Goal: Task Accomplishment & Management: Manage account settings

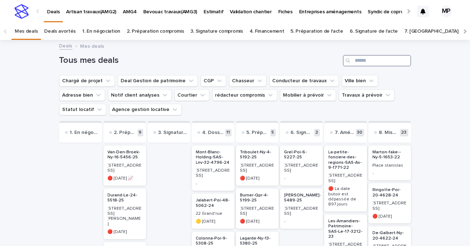
click at [373, 61] on input "Search" at bounding box center [377, 60] width 68 height 11
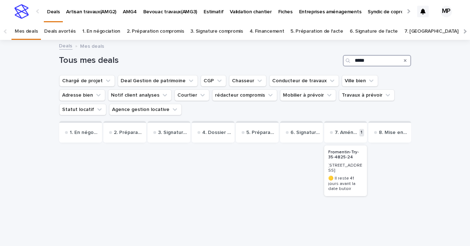
type input "*****"
click at [346, 154] on p "Fromentin-Try-35-4825-24" at bounding box center [345, 155] width 34 height 10
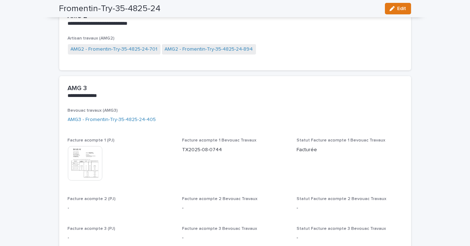
scroll to position [907, 0]
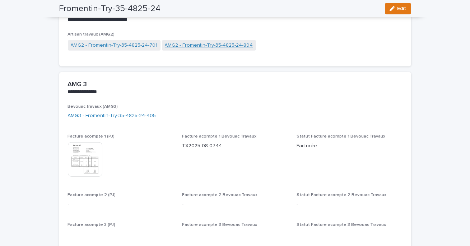
click at [180, 44] on link "AMG2 - Fromentin-Try-35-4825-24-894" at bounding box center [209, 46] width 88 height 8
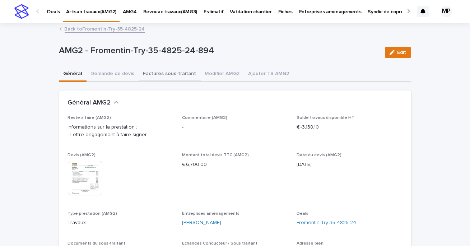
click at [180, 76] on button "Factures sous-traitant" at bounding box center [170, 74] width 62 height 15
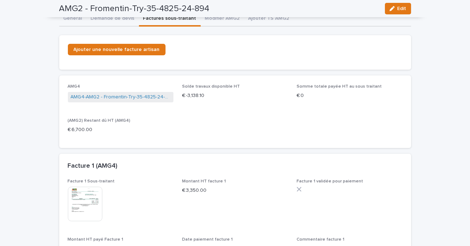
scroll to position [51, 0]
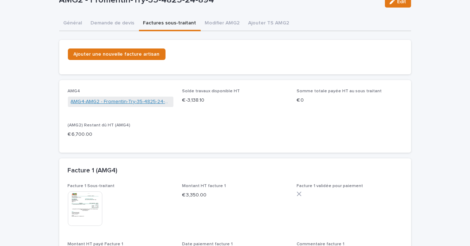
click at [106, 100] on link "AMG4-AMG2 - Fromentin-Try-35-4825-24-894-1359" at bounding box center [121, 102] width 100 height 8
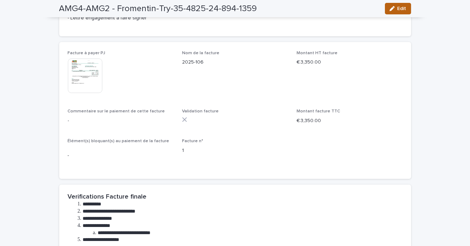
click at [391, 10] on icon "button" at bounding box center [391, 8] width 5 height 5
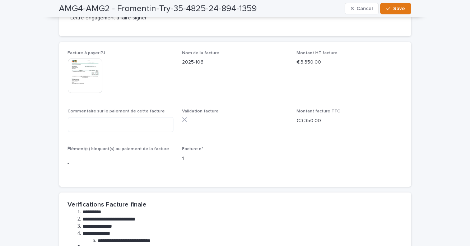
scroll to position [287, 0]
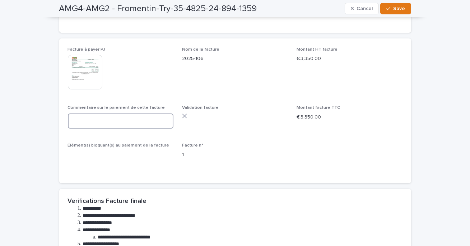
click at [126, 126] on textarea at bounding box center [121, 120] width 106 height 15
type textarea "**********"
click at [394, 7] on span "Save" at bounding box center [399, 8] width 12 height 5
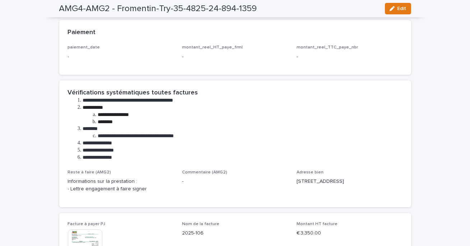
scroll to position [0, 0]
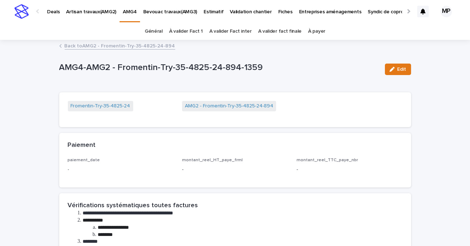
click at [94, 48] on link "Back to AMG2 - Fromentin-Try-35-4825-24-894" at bounding box center [120, 45] width 111 height 8
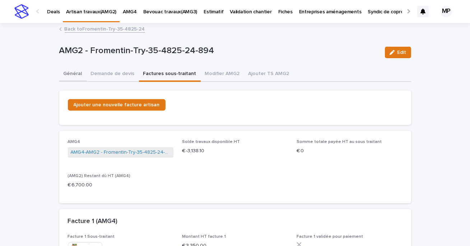
click at [76, 76] on button "Général" at bounding box center [72, 74] width 27 height 15
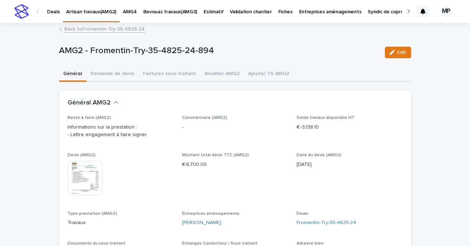
click at [92, 28] on link "Back to Fromentin-Try-35-4825-24" at bounding box center [105, 28] width 80 height 8
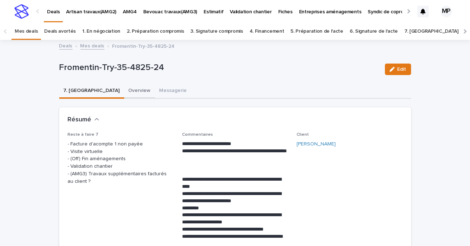
click at [124, 93] on button "Overview" at bounding box center [139, 91] width 31 height 15
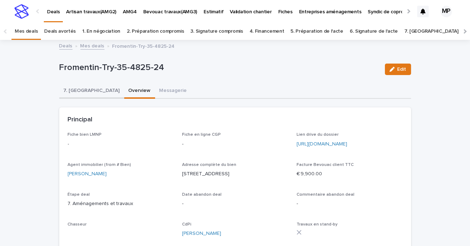
click at [84, 91] on button "7. [GEOGRAPHIC_DATA]" at bounding box center [91, 91] width 65 height 15
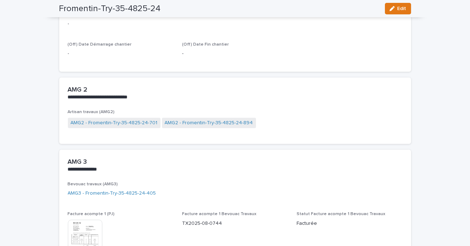
scroll to position [837, 0]
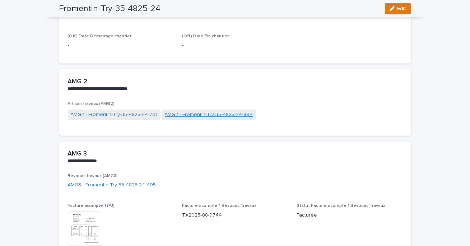
click at [203, 114] on link "AMG2 - Fromentin-Try-35-4825-24-894" at bounding box center [209, 115] width 88 height 8
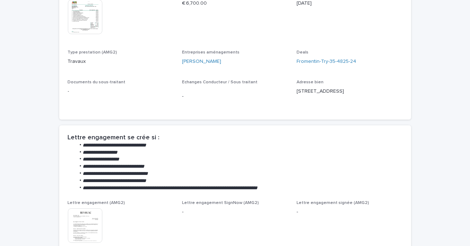
scroll to position [207, 0]
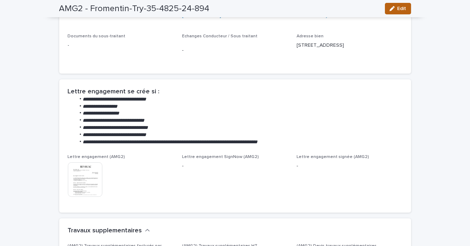
click at [390, 10] on icon "button" at bounding box center [391, 8] width 5 height 5
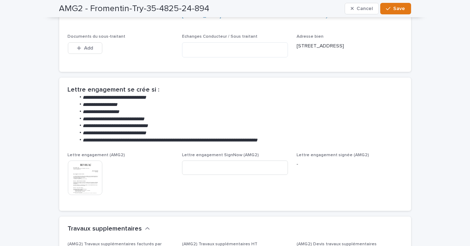
scroll to position [206, 0]
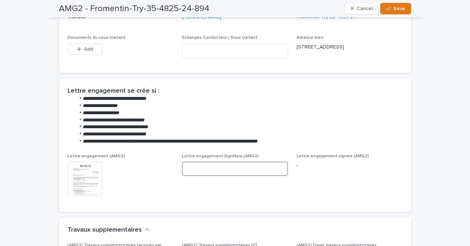
click at [235, 176] on input at bounding box center [235, 168] width 106 height 14
paste input "**********"
type input "**********"
click at [392, 7] on div "button" at bounding box center [389, 8] width 7 height 5
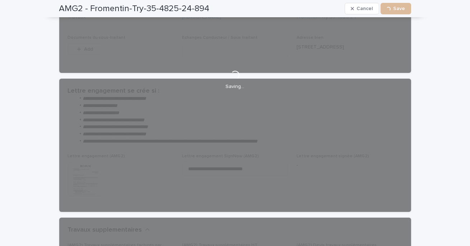
scroll to position [207, 0]
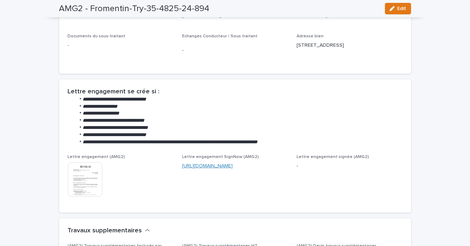
click at [220, 168] on link "[URL][DOMAIN_NAME]" at bounding box center [207, 165] width 51 height 5
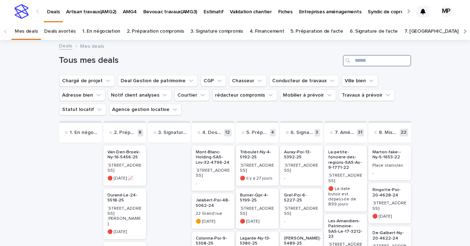
click at [366, 60] on input "Search" at bounding box center [377, 60] width 68 height 11
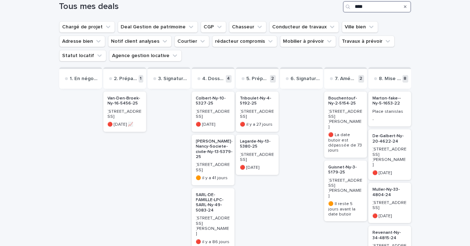
scroll to position [56, 0]
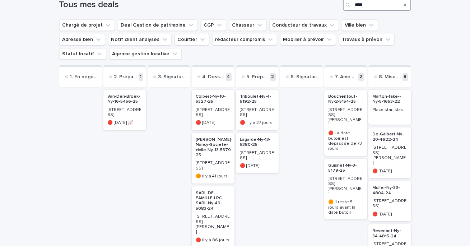
type input "****"
click at [346, 104] on p "Bouchentouf-Ny-2-5154-25" at bounding box center [345, 99] width 34 height 10
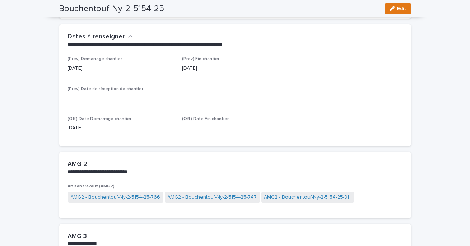
scroll to position [438, 0]
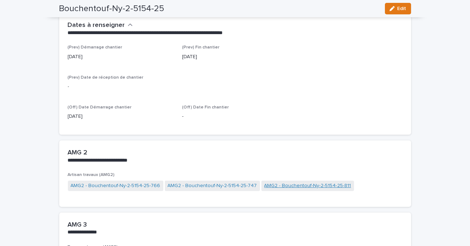
click at [283, 185] on link "AMG2 - Bouchentouf-Ny-2-5154-25-811" at bounding box center [307, 186] width 87 height 8
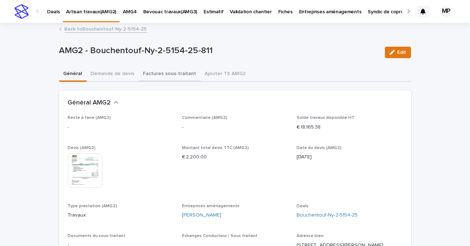
click at [172, 80] on button "Factures sous-traitant" at bounding box center [170, 74] width 62 height 15
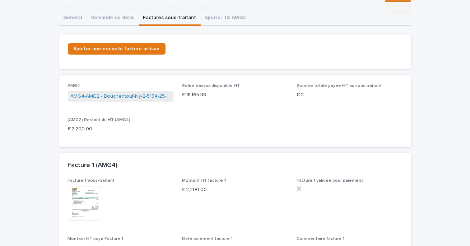
scroll to position [97, 0]
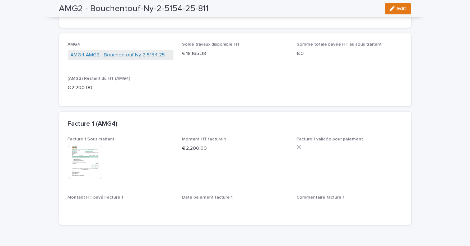
click at [155, 53] on link "AMG4-AMG2 - Bouchentouf-Ny-2-5154-25-811-1357" at bounding box center [121, 55] width 100 height 8
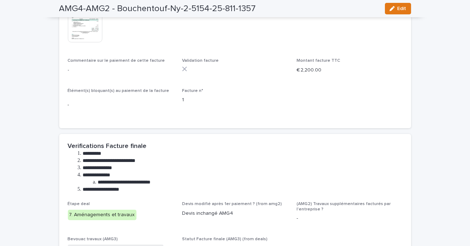
scroll to position [328, 0]
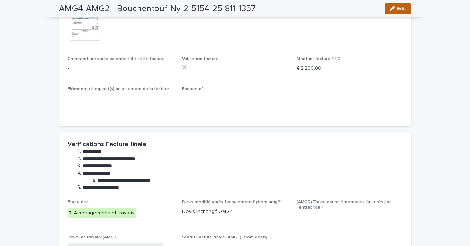
click at [393, 5] on button "Edit" at bounding box center [398, 8] width 26 height 11
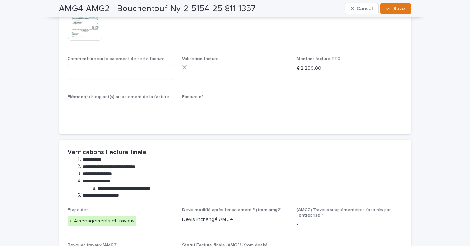
scroll to position [332, 0]
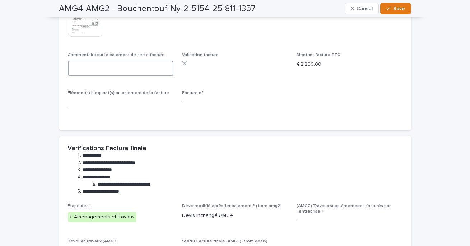
click at [144, 73] on textarea at bounding box center [121, 68] width 106 height 15
type textarea "**********"
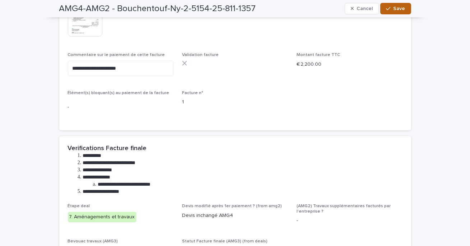
click at [397, 10] on span "Save" at bounding box center [399, 8] width 12 height 5
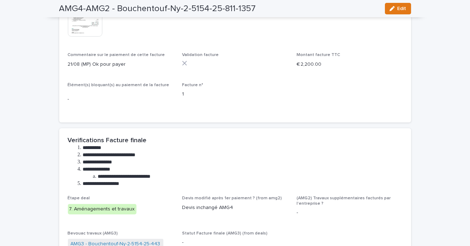
scroll to position [328, 0]
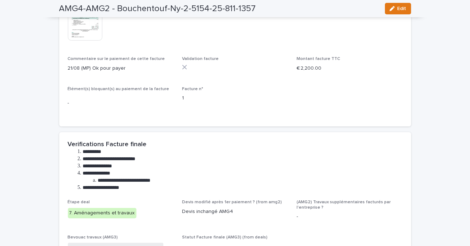
click at [95, 37] on img at bounding box center [85, 23] width 34 height 34
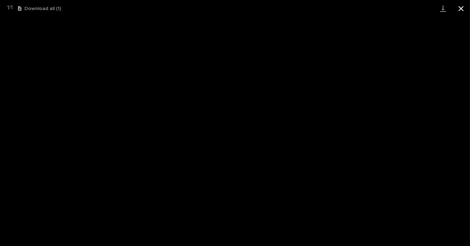
click at [463, 8] on button "Close gallery" at bounding box center [461, 8] width 18 height 17
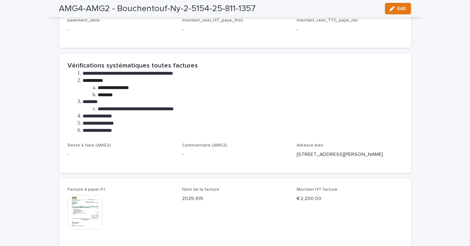
scroll to position [0, 0]
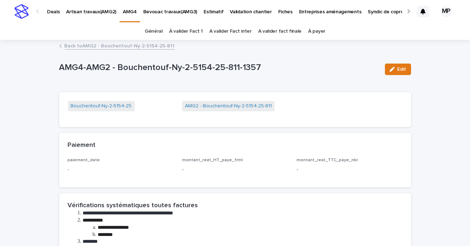
click at [103, 48] on link "Back to AMG2 - Bouchentouf-Ny-2-5154-25-811" at bounding box center [120, 45] width 110 height 8
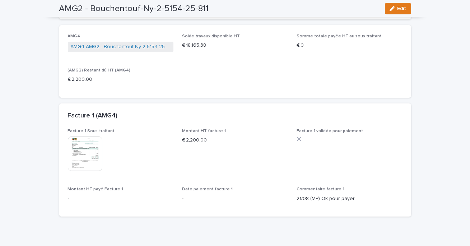
scroll to position [110, 0]
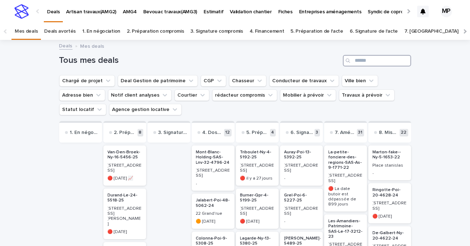
click at [365, 57] on input "Search" at bounding box center [377, 60] width 68 height 11
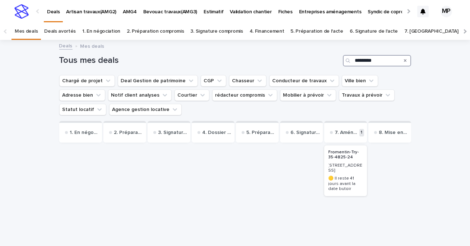
type input "*********"
click at [349, 152] on p "Fromentin-Try-35-4825-24" at bounding box center [345, 155] width 34 height 10
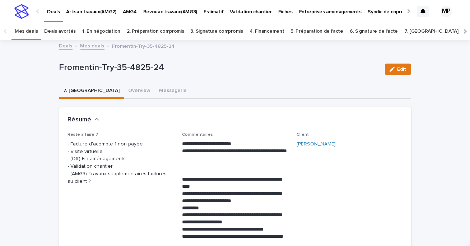
click at [91, 48] on link "Mes deals" at bounding box center [92, 45] width 24 height 8
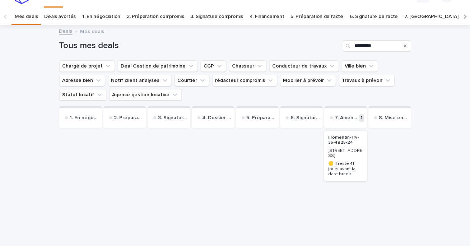
scroll to position [23, 0]
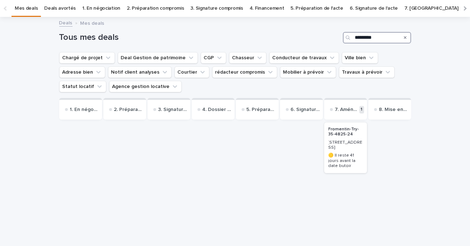
click at [367, 34] on input "*********" at bounding box center [377, 37] width 68 height 11
type input "*"
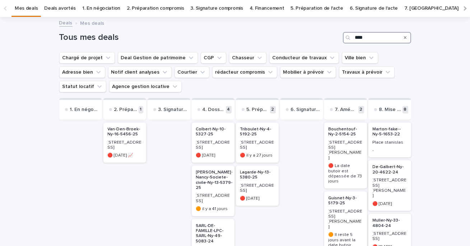
type input "****"
click at [339, 136] on p "Bouchentouf-Ny-2-5154-25" at bounding box center [345, 132] width 34 height 10
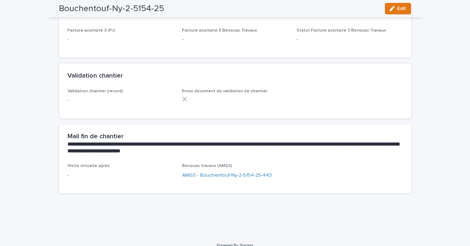
scroll to position [810, 0]
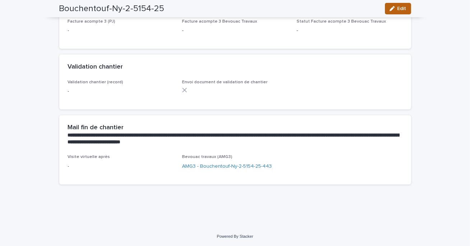
click at [395, 8] on div "button" at bounding box center [393, 8] width 8 height 5
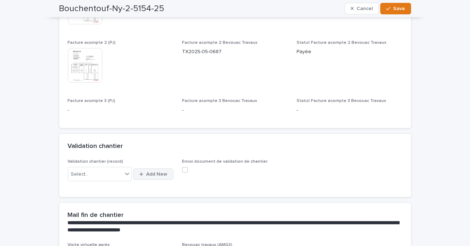
click at [158, 172] on span "Add New" at bounding box center [156, 174] width 21 height 5
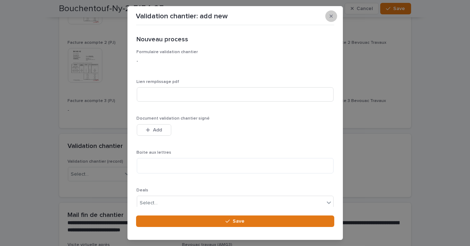
click at [330, 16] on icon "button" at bounding box center [330, 16] width 3 height 3
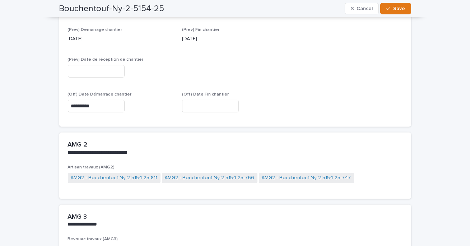
scroll to position [510, 0]
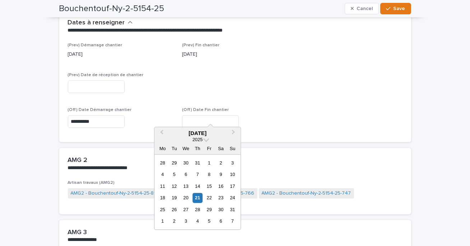
click at [212, 115] on input "text" at bounding box center [210, 121] width 57 height 13
click at [197, 199] on div "21" at bounding box center [198, 198] width 10 height 10
type input "*********"
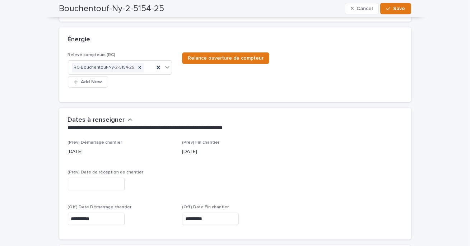
scroll to position [406, 0]
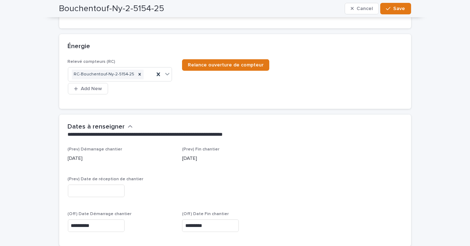
click at [106, 184] on input "text" at bounding box center [96, 190] width 57 height 13
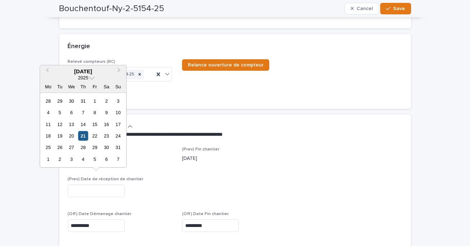
click at [83, 137] on div "21" at bounding box center [83, 136] width 10 height 10
type input "**********"
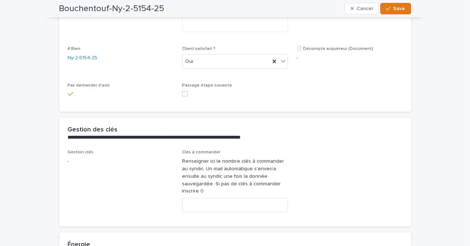
scroll to position [226, 0]
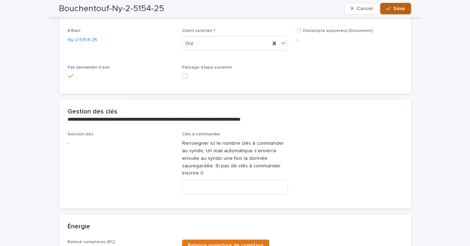
click at [396, 10] on span "Save" at bounding box center [399, 8] width 12 height 5
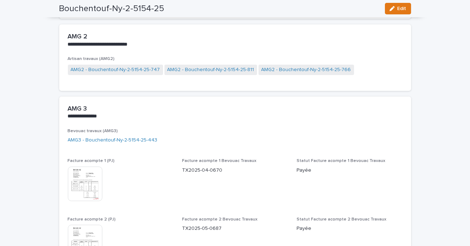
scroll to position [531, 0]
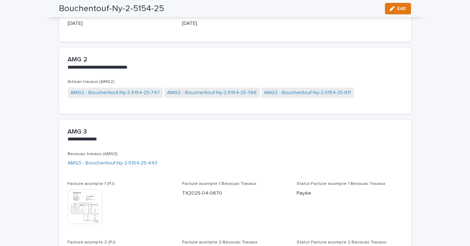
click at [238, 94] on link "AMG2 - Bouchentouf-Ny-2-5154-25-766" at bounding box center [212, 93] width 90 height 8
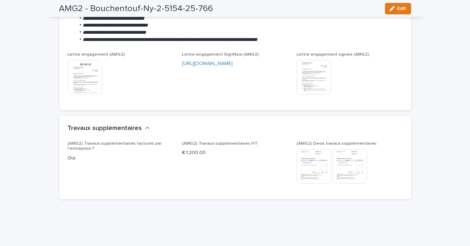
scroll to position [317, 0]
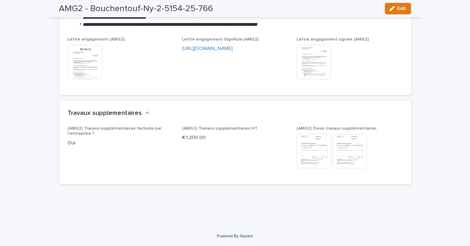
click at [316, 155] on img at bounding box center [313, 151] width 34 height 34
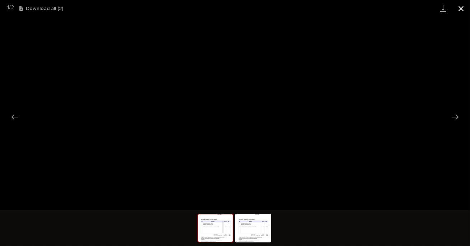
click at [458, 11] on button "Close gallery" at bounding box center [461, 8] width 18 height 17
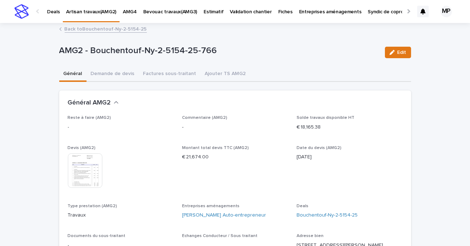
scroll to position [0, 0]
click at [89, 31] on link "Back to Bouchentouf-Ny-2-5154-25" at bounding box center [106, 28] width 82 height 8
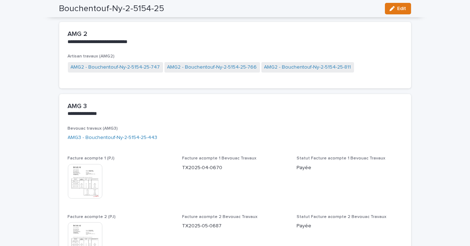
scroll to position [546, 0]
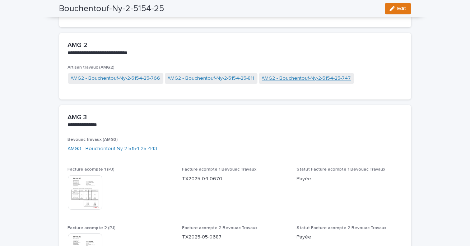
click at [276, 79] on link "AMG2 - Bouchentouf-Ny-2-5154-25-747" at bounding box center [306, 79] width 89 height 8
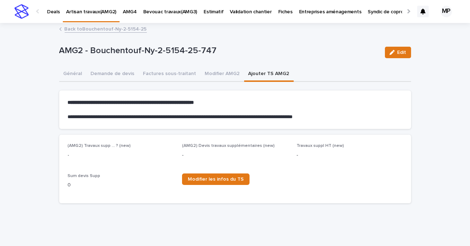
click at [259, 72] on button "Ajouter TS AMG2" at bounding box center [269, 74] width 50 height 15
click at [402, 54] on span "Edit" at bounding box center [401, 52] width 9 height 5
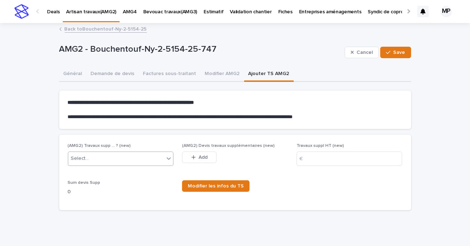
click at [121, 161] on div "Select..." at bounding box center [116, 158] width 96 height 12
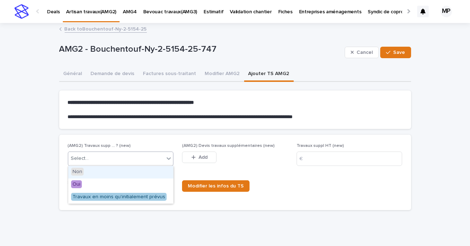
click at [109, 171] on div "Non" at bounding box center [120, 172] width 105 height 13
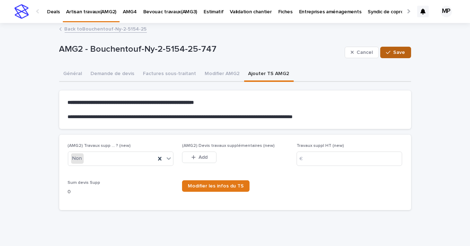
click at [397, 53] on span "Save" at bounding box center [399, 52] width 12 height 5
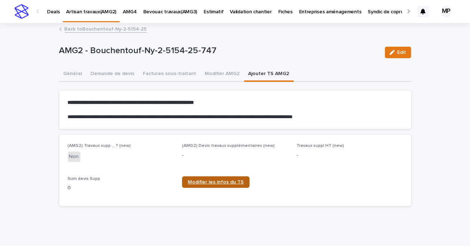
click at [230, 180] on span "Modifier les infos du TS" at bounding box center [216, 181] width 56 height 5
click at [70, 73] on button "Général" at bounding box center [72, 74] width 27 height 15
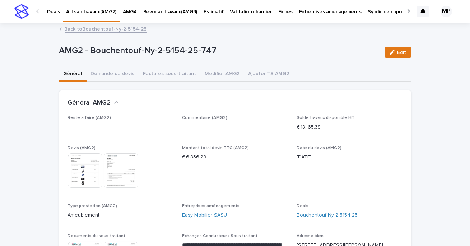
click at [103, 28] on link "Back to Bouchentouf-Ny-2-5154-25" at bounding box center [106, 28] width 82 height 8
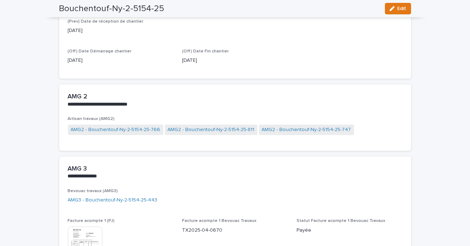
scroll to position [513, 0]
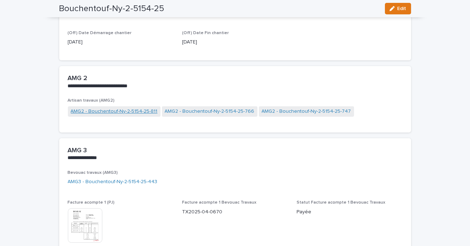
click at [115, 111] on link "AMG2 - Bouchentouf-Ny-2-5154-25-811" at bounding box center [114, 112] width 87 height 8
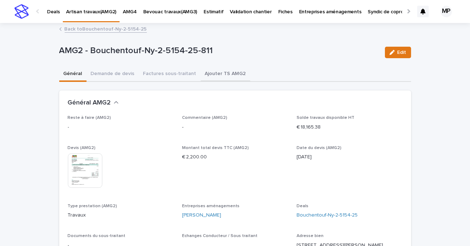
click at [215, 77] on button "Ajouter TS AMG2" at bounding box center [226, 74] width 50 height 15
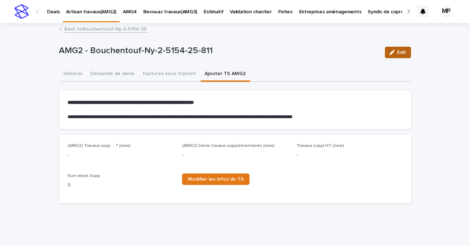
click at [398, 53] on span "Edit" at bounding box center [401, 52] width 9 height 5
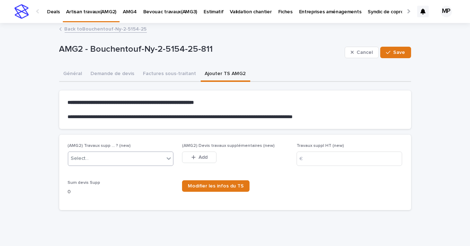
click at [103, 162] on div "Select..." at bounding box center [116, 158] width 96 height 12
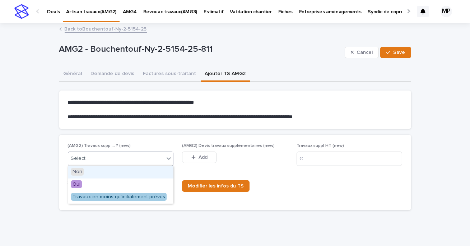
click at [91, 170] on div "Non" at bounding box center [120, 172] width 105 height 13
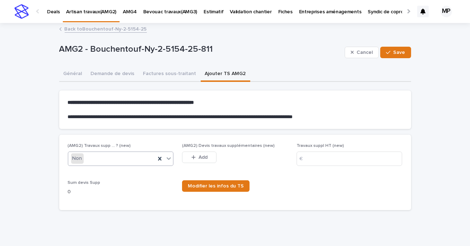
click at [399, 59] on div "Cancel Save" at bounding box center [377, 52] width 66 height 29
click at [397, 52] on span "Save" at bounding box center [399, 52] width 12 height 5
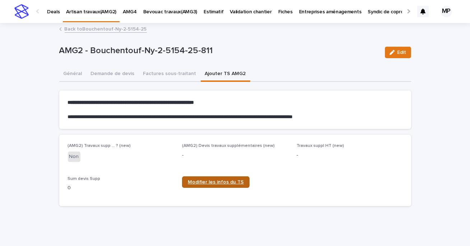
click at [228, 178] on link "Modifier les infos du TS" at bounding box center [215, 181] width 67 height 11
click at [72, 73] on button "Général" at bounding box center [72, 74] width 27 height 15
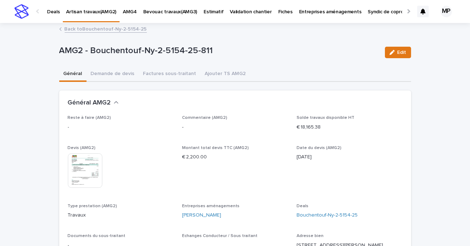
click at [95, 28] on link "Back to Bouchentouf-Ny-2-5154-25" at bounding box center [106, 28] width 82 height 8
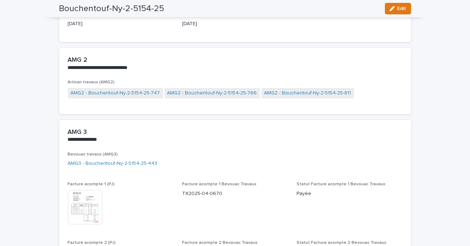
scroll to position [535, 0]
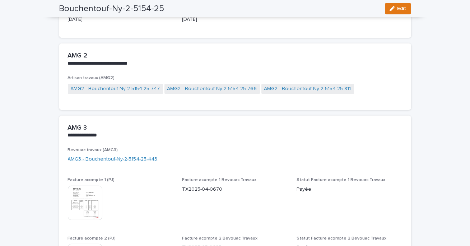
click at [113, 157] on link "AMG3 - Bouchentouf-Ny-2-5154-25-443" at bounding box center [113, 159] width 90 height 8
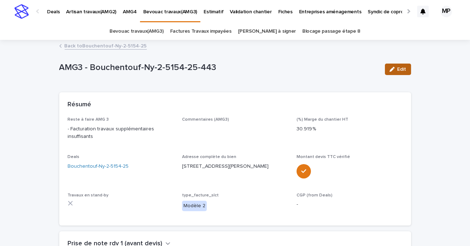
click at [389, 71] on icon "button" at bounding box center [391, 69] width 5 height 5
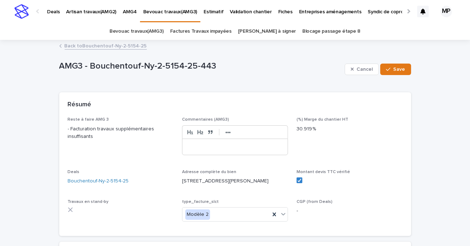
click at [221, 144] on p at bounding box center [235, 146] width 94 height 7
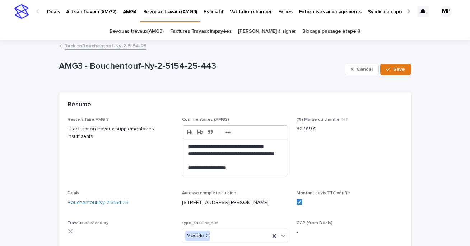
click at [199, 161] on p "**********" at bounding box center [235, 157] width 94 height 14
click at [398, 65] on button "Save" at bounding box center [395, 69] width 30 height 11
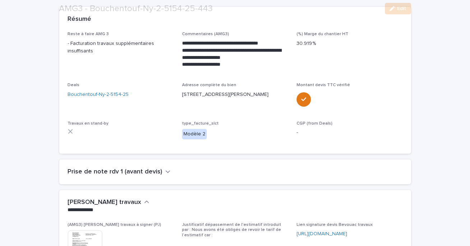
scroll to position [91, 0]
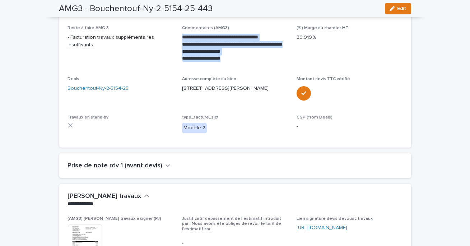
drag, startPoint x: 239, startPoint y: 58, endPoint x: 182, endPoint y: 38, distance: 61.1
click at [182, 38] on div "**********" at bounding box center [235, 48] width 106 height 28
copy div "**********"
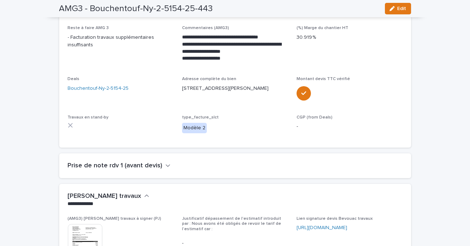
click at [140, 59] on span "Reste à faire AMG 3 - Facturation travaux supplémentaires insuffisants" at bounding box center [121, 46] width 106 height 42
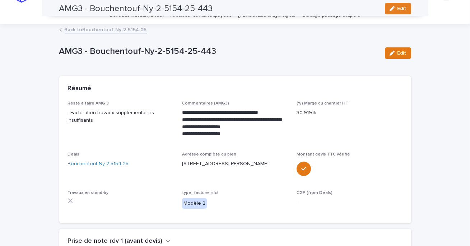
scroll to position [0, 0]
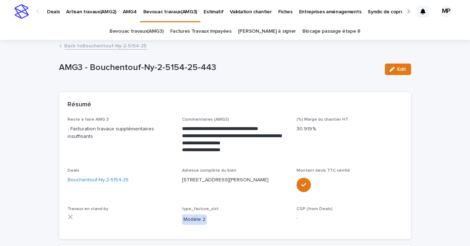
click at [90, 45] on link "Back to Bouchentouf-Ny-2-5154-25" at bounding box center [106, 45] width 82 height 8
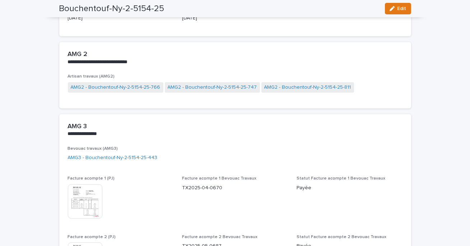
scroll to position [556, 0]
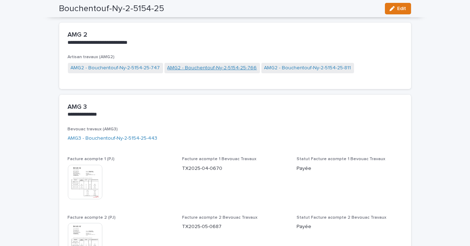
click at [199, 67] on link "AMG2 - Bouchentouf-Ny-2-5154-25-766" at bounding box center [212, 68] width 90 height 8
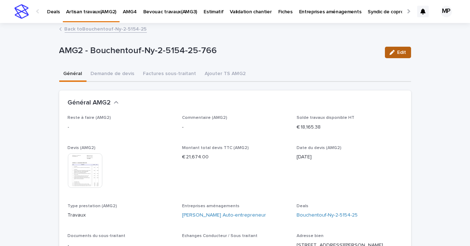
click at [390, 47] on button "Edit" at bounding box center [398, 52] width 26 height 11
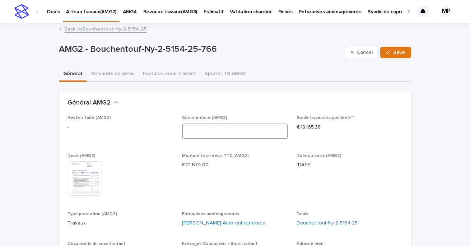
click at [237, 126] on textarea at bounding box center [235, 130] width 106 height 15
type textarea "*"
type textarea "**********"
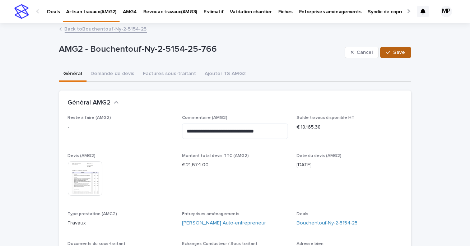
click at [404, 50] on span "Save" at bounding box center [399, 52] width 12 height 5
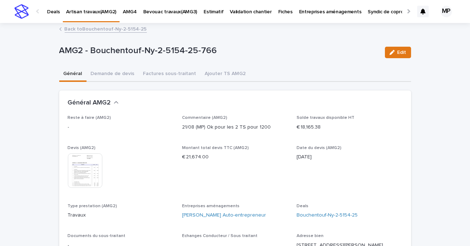
click at [92, 26] on link "Back to Bouchentouf-Ny-2-5154-25" at bounding box center [106, 28] width 82 height 8
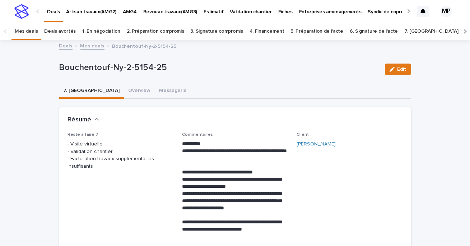
click at [89, 50] on div "Deals Mes deals Bouchentouf-Ny-2-5154-25" at bounding box center [235, 46] width 359 height 10
click at [89, 48] on link "Mes deals" at bounding box center [92, 45] width 24 height 8
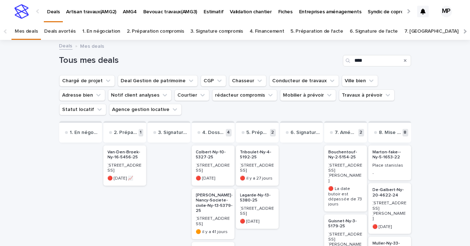
click at [338, 155] on p "Bouchentouf-Ny-2-5154-25" at bounding box center [345, 155] width 34 height 10
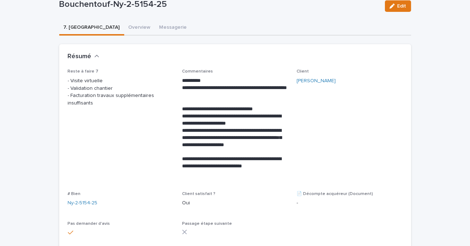
scroll to position [64, 0]
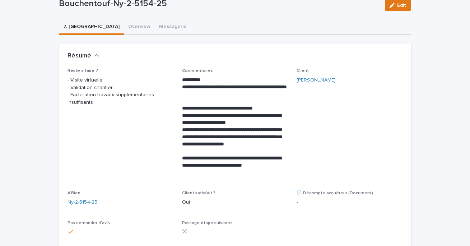
drag, startPoint x: 96, startPoint y: 104, endPoint x: 65, endPoint y: 96, distance: 31.6
click at [65, 96] on div "**********" at bounding box center [235, 158] width 352 height 181
click at [126, 123] on span "Reste à faire 7 - Visite virtuelle - Validation chantier - Facturation travaux …" at bounding box center [121, 125] width 106 height 114
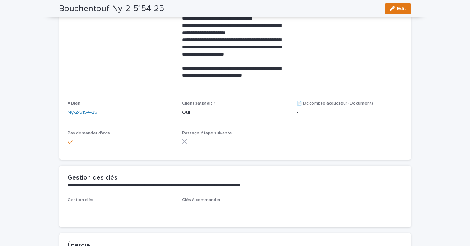
scroll to position [0, 0]
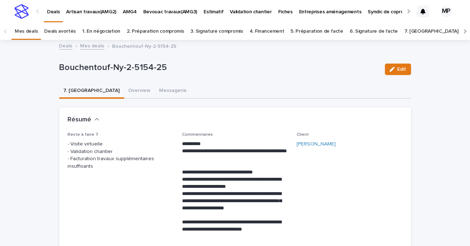
click at [94, 46] on link "Mes deals" at bounding box center [92, 45] width 24 height 8
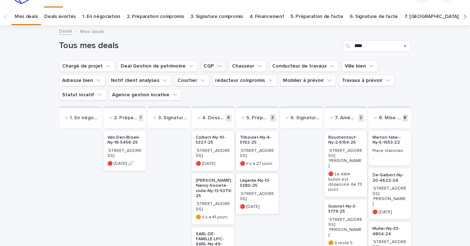
scroll to position [23, 0]
